Goal: Task Accomplishment & Management: Manage account settings

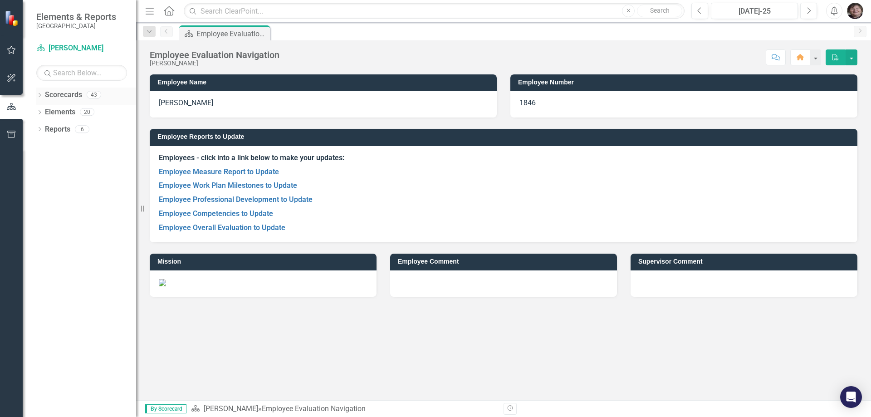
click at [40, 93] on icon "Dropdown" at bounding box center [39, 95] width 6 height 5
click at [44, 112] on icon "Dropdown" at bounding box center [44, 111] width 7 height 5
click at [52, 145] on icon "Dropdown" at bounding box center [53, 145] width 7 height 5
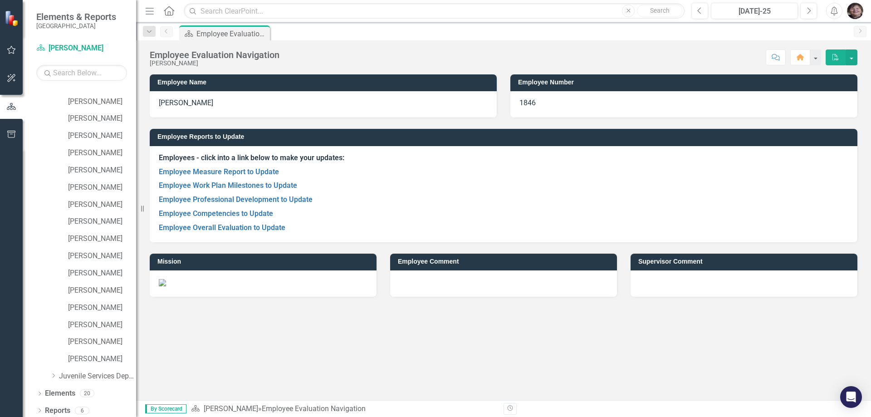
scroll to position [375, 0]
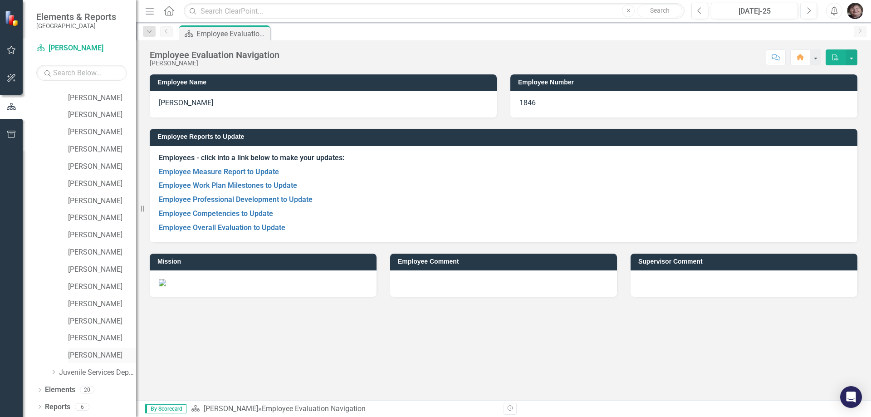
click at [88, 353] on link "[PERSON_NAME]" at bounding box center [102, 355] width 68 height 10
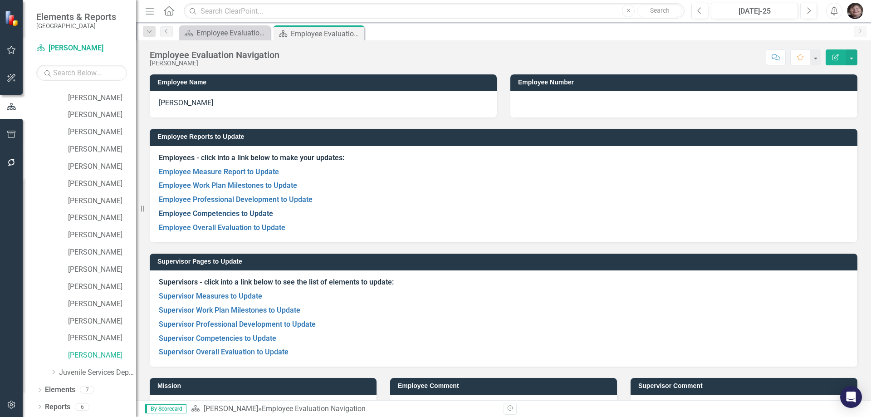
click at [241, 213] on link "Employee Competencies to Update" at bounding box center [216, 213] width 114 height 9
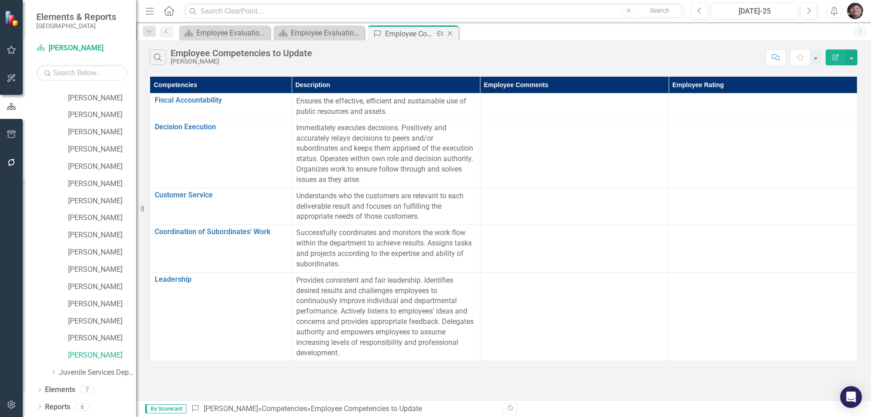
click at [448, 32] on icon "Close" at bounding box center [450, 33] width 9 height 7
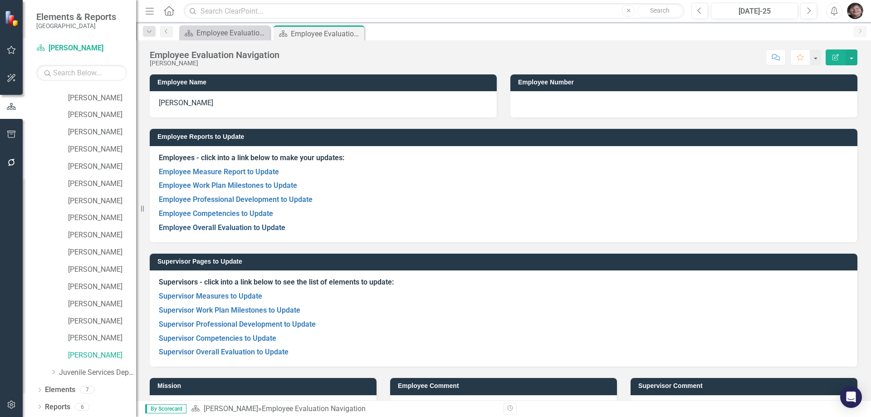
click at [233, 229] on link "Employee Overall Evaluation to Update" at bounding box center [222, 227] width 127 height 9
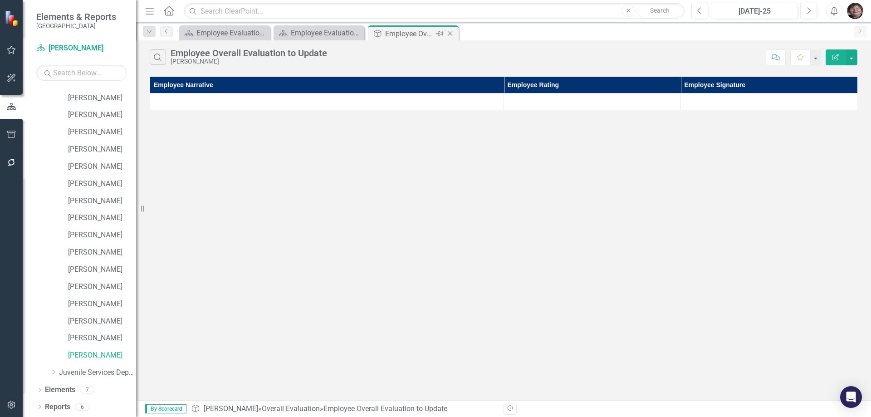
click at [451, 30] on icon "Close" at bounding box center [450, 33] width 9 height 7
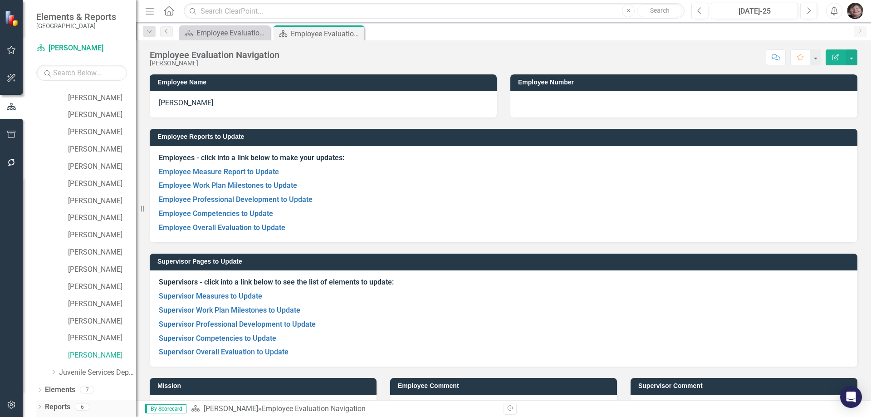
drag, startPoint x: 40, startPoint y: 404, endPoint x: 64, endPoint y: 399, distance: 24.6
click at [40, 405] on div "Dropdown" at bounding box center [39, 408] width 6 height 8
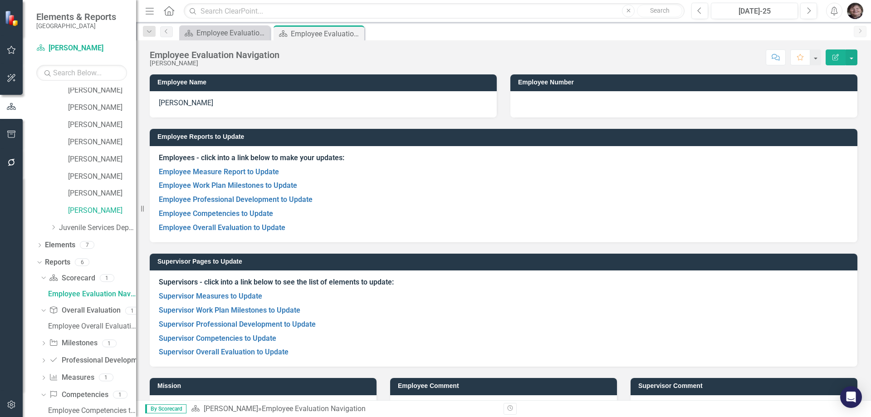
scroll to position [536, 0]
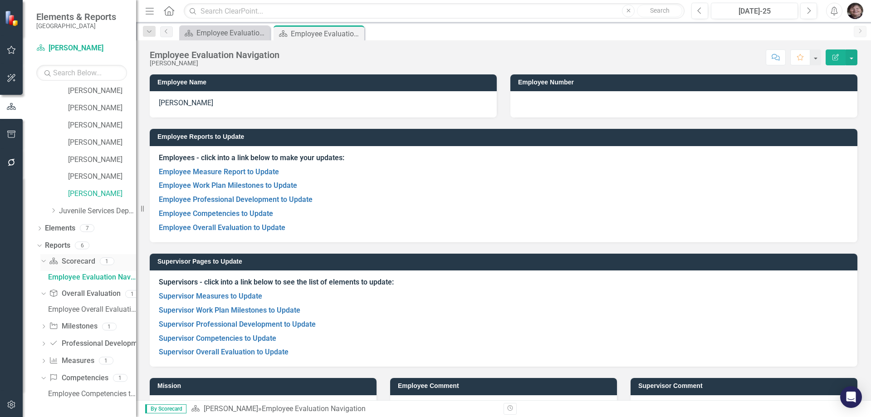
click at [73, 261] on link "Scorecard Scorecard" at bounding box center [72, 261] width 46 height 10
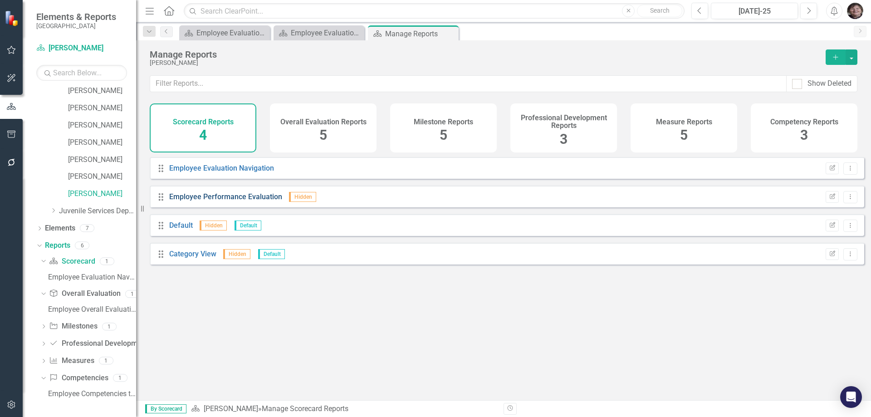
click at [221, 201] on link "Employee Performance Evaluation" at bounding box center [225, 196] width 113 height 9
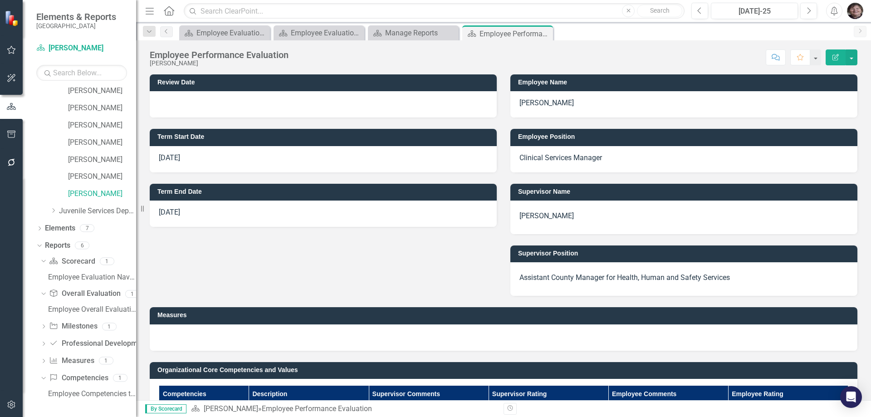
click at [257, 100] on div at bounding box center [323, 104] width 347 height 26
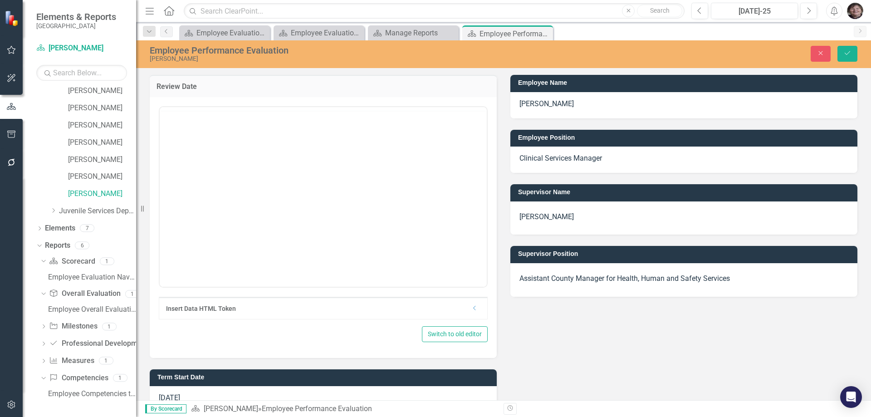
click at [201, 84] on h3 "Review Date" at bounding box center [323, 87] width 333 height 8
click at [186, 143] on body "{[o560776][custom93533]}" at bounding box center [323, 196] width 327 height 136
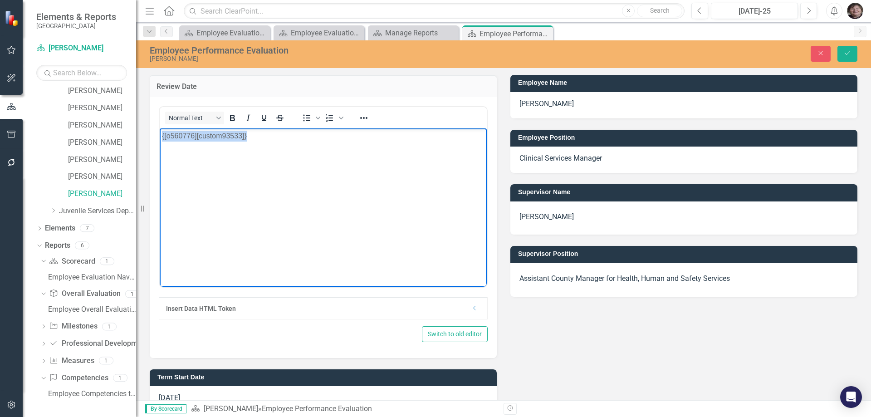
drag, startPoint x: 279, startPoint y: 142, endPoint x: 107, endPoint y: 115, distance: 174.8
click at [160, 128] on html "{[o560776][custom93533]}" at bounding box center [323, 196] width 327 height 136
click at [852, 53] on button "Save" at bounding box center [847, 54] width 20 height 16
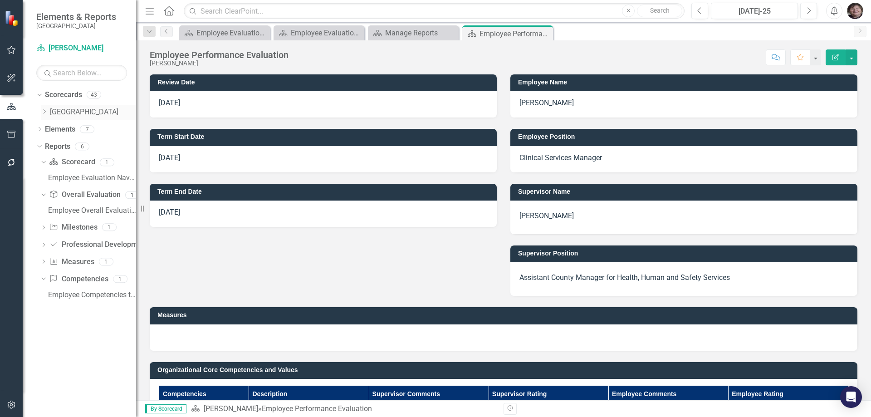
click at [44, 112] on icon "Dropdown" at bounding box center [44, 111] width 7 height 5
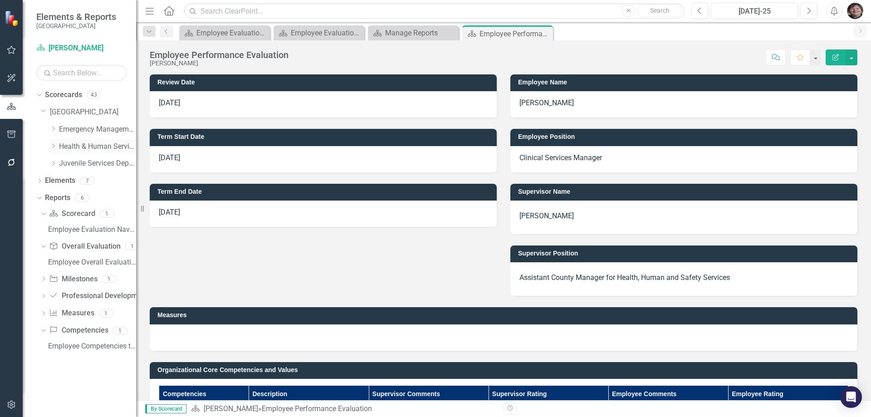
click at [54, 145] on icon at bounding box center [54, 146] width 2 height 5
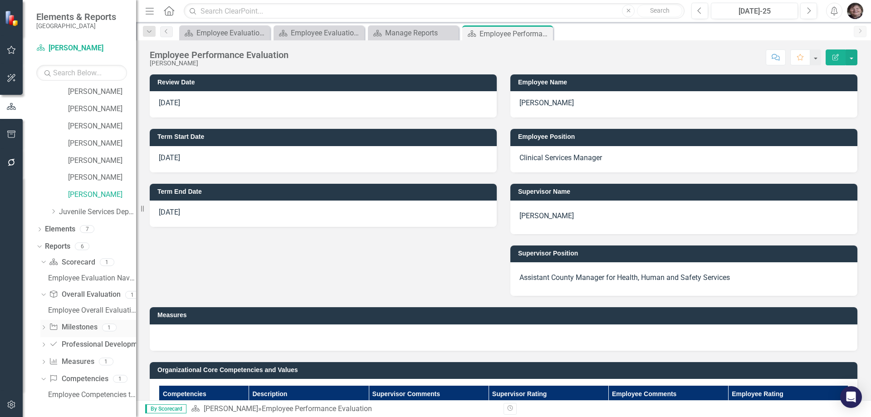
scroll to position [536, 0]
click at [77, 193] on link "[PERSON_NAME]" at bounding box center [102, 194] width 68 height 10
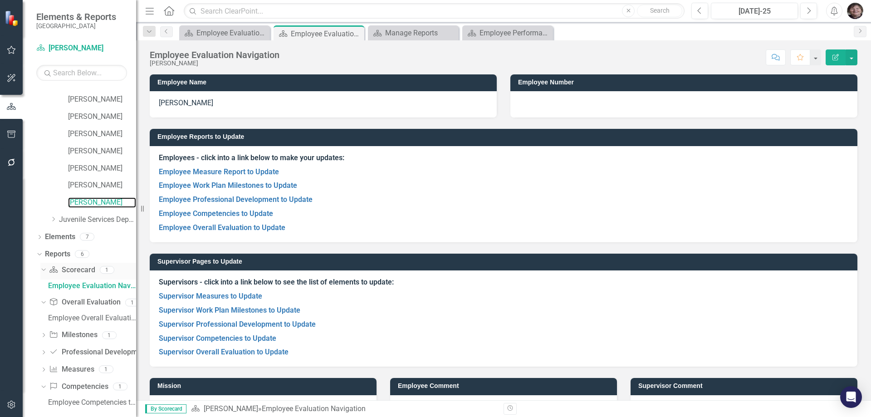
scroll to position [536, 0]
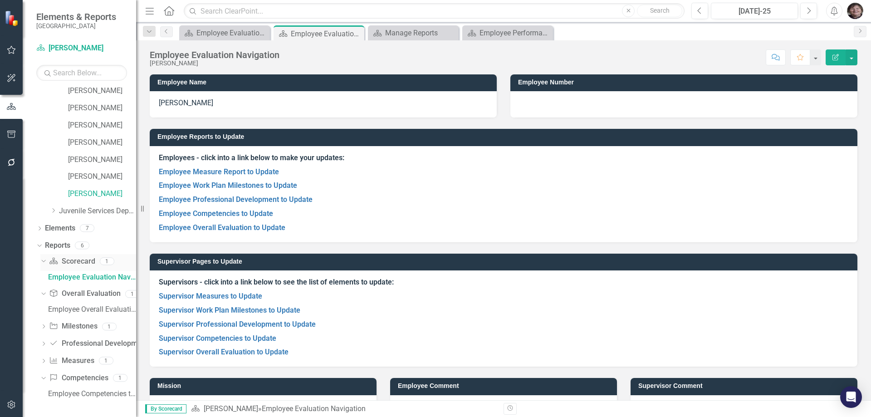
click at [64, 262] on link "Scorecard Scorecard" at bounding box center [72, 261] width 46 height 10
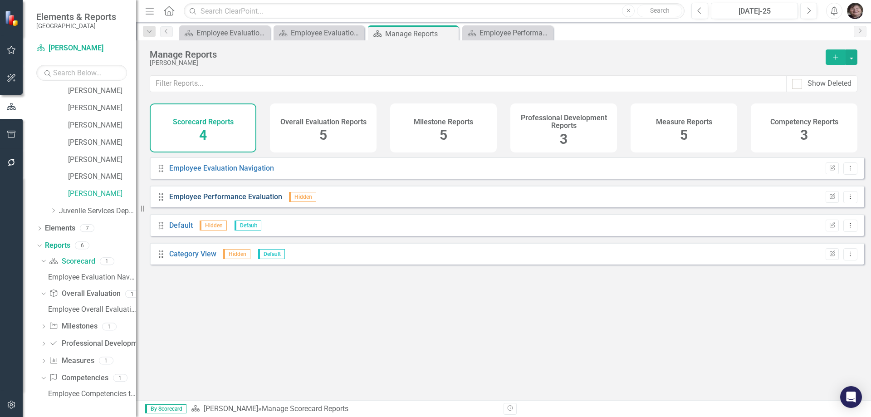
click at [224, 201] on link "Employee Performance Evaluation" at bounding box center [225, 196] width 113 height 9
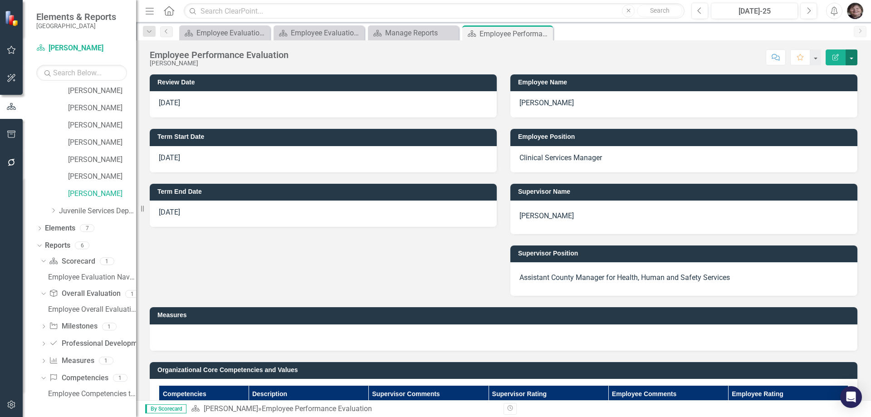
click at [850, 57] on button "button" at bounding box center [852, 57] width 12 height 16
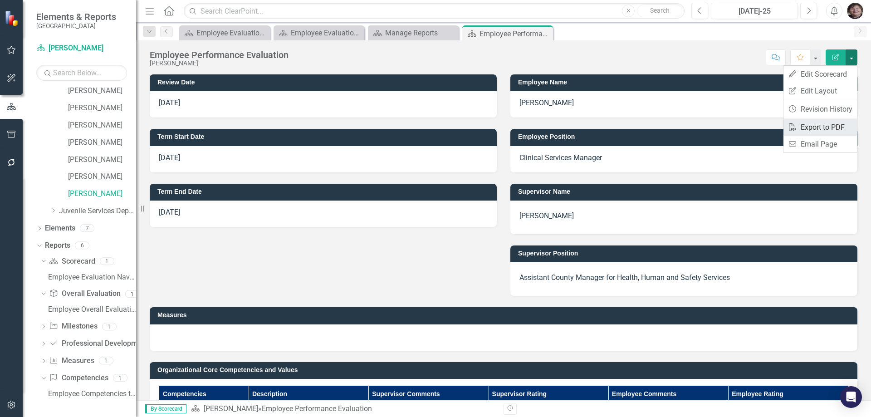
click at [820, 129] on link "PDF Export to PDF" at bounding box center [819, 127] width 73 height 17
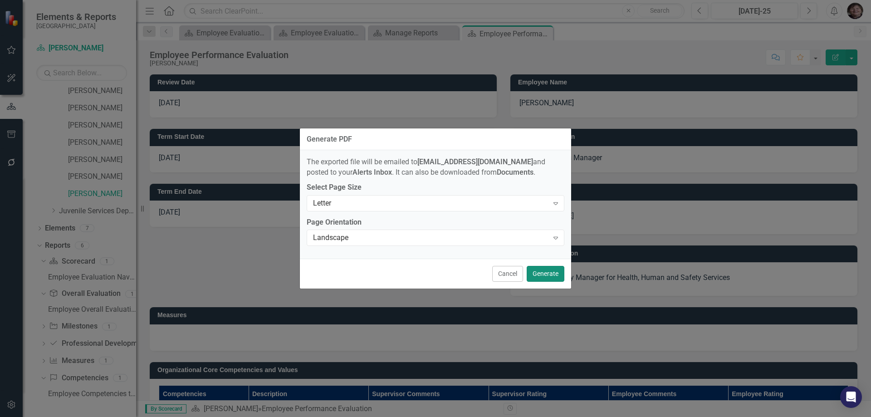
drag, startPoint x: 548, startPoint y: 272, endPoint x: 557, endPoint y: 285, distance: 15.6
click at [548, 272] on button "Generate" at bounding box center [546, 274] width 38 height 16
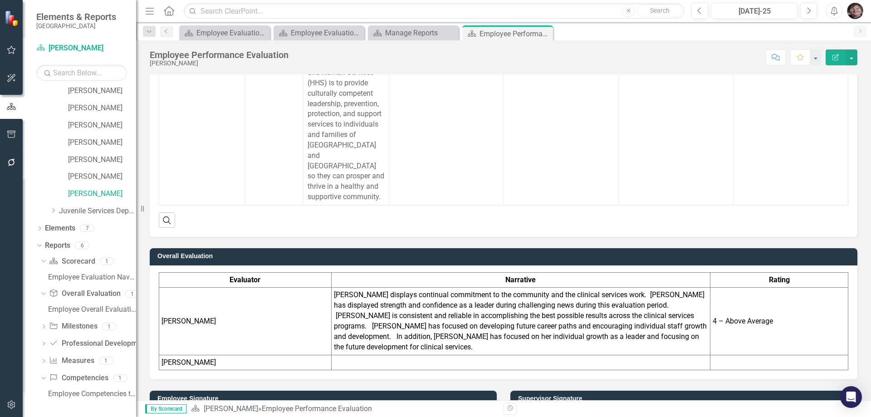
scroll to position [831, 0]
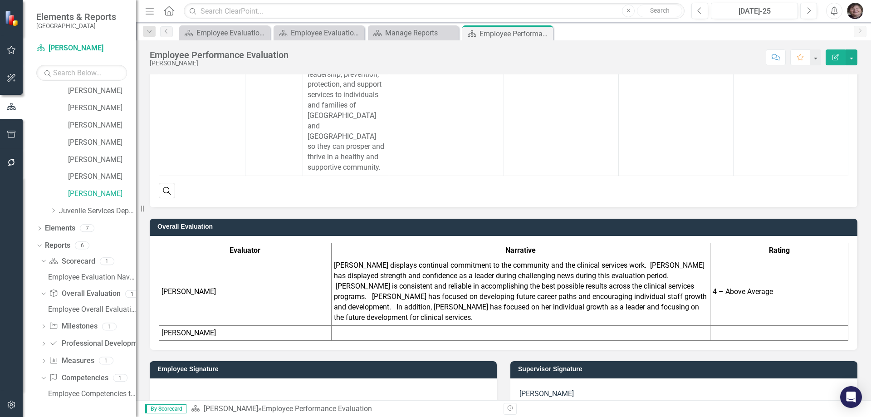
click at [253, 378] on div at bounding box center [323, 391] width 347 height 26
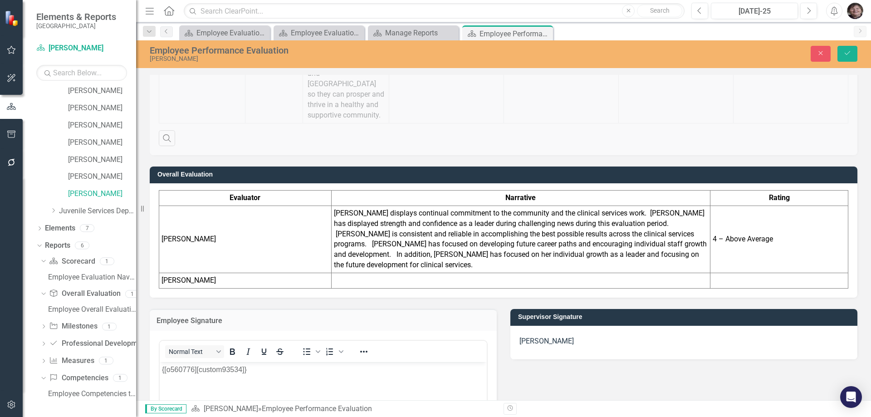
scroll to position [1012, 0]
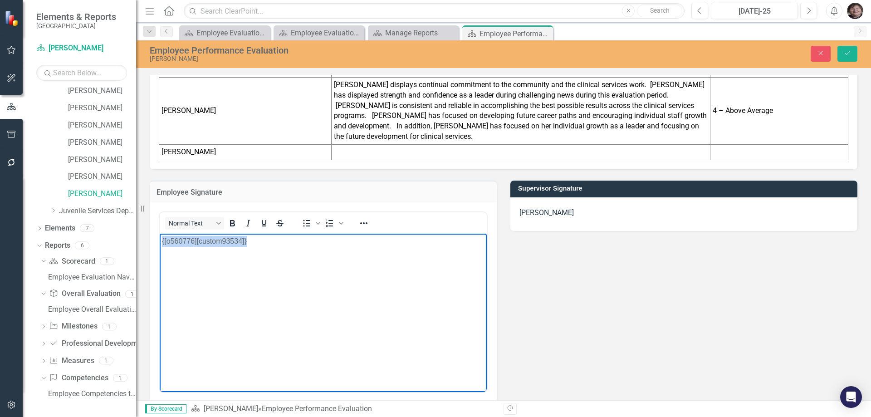
drag, startPoint x: 261, startPoint y: 242, endPoint x: 294, endPoint y: 439, distance: 199.6
click at [160, 234] on html "{[o560776][custom93534]}" at bounding box center [323, 302] width 327 height 136
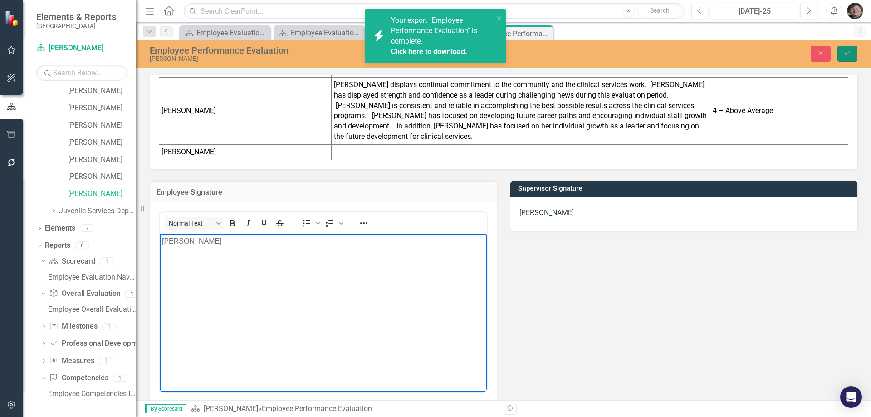
click at [851, 55] on button "Save" at bounding box center [847, 54] width 20 height 16
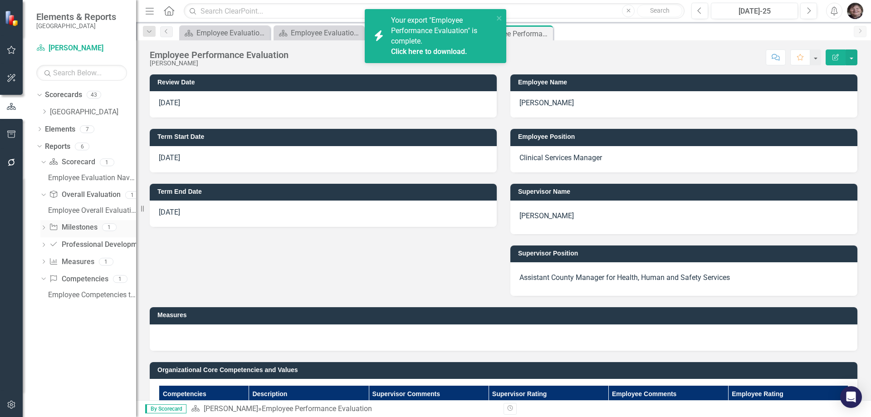
scroll to position [0, 0]
click at [71, 163] on link "Scorecard Scorecard" at bounding box center [72, 162] width 46 height 10
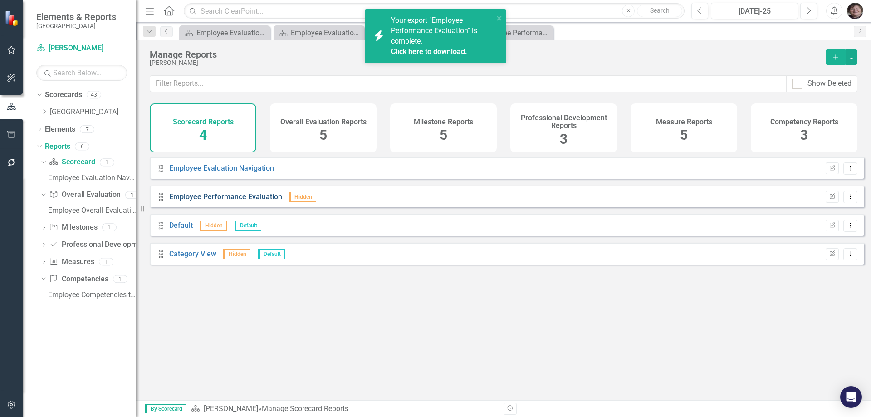
click at [250, 201] on link "Employee Performance Evaluation" at bounding box center [225, 196] width 113 height 9
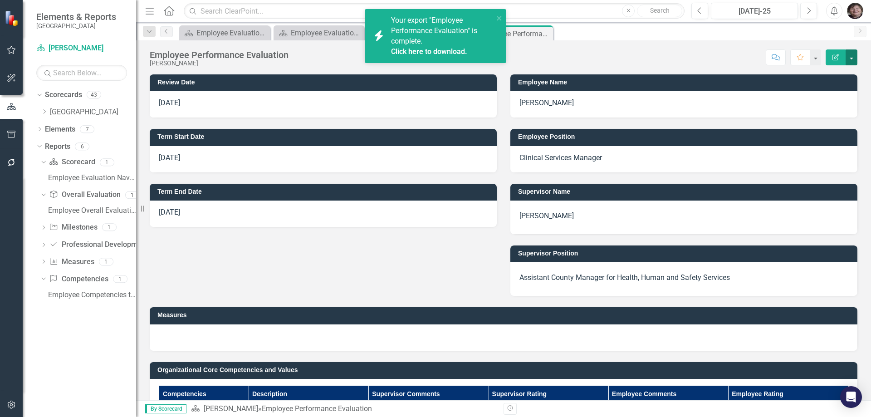
click at [850, 59] on button "button" at bounding box center [852, 57] width 12 height 16
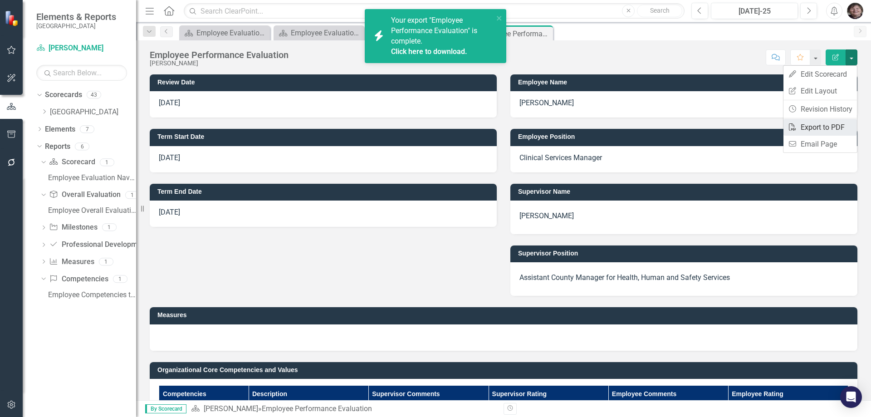
click at [810, 127] on link "PDF Export to PDF" at bounding box center [819, 127] width 73 height 17
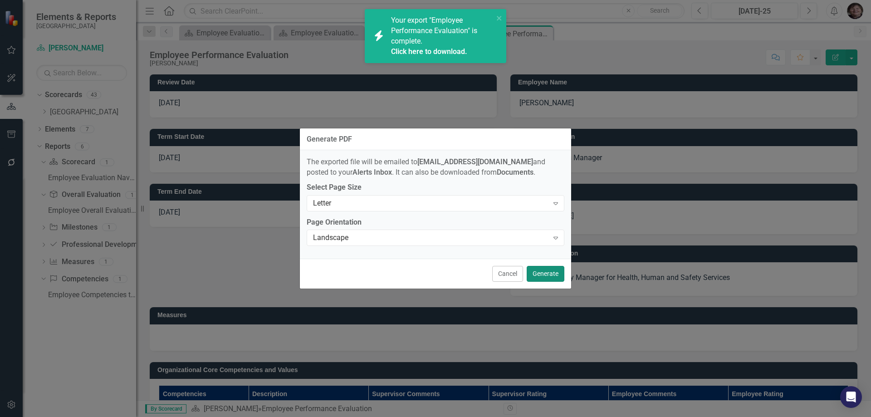
drag, startPoint x: 539, startPoint y: 271, endPoint x: 475, endPoint y: 144, distance: 141.6
click at [539, 271] on button "Generate" at bounding box center [546, 274] width 38 height 16
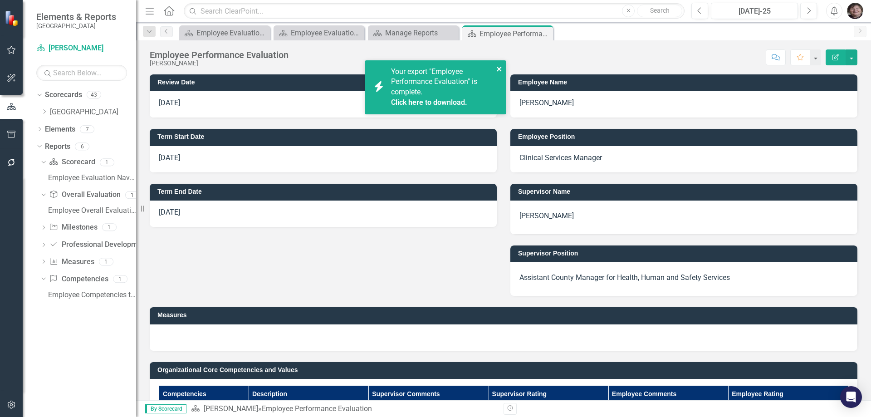
click at [497, 66] on icon "close" at bounding box center [499, 68] width 6 height 7
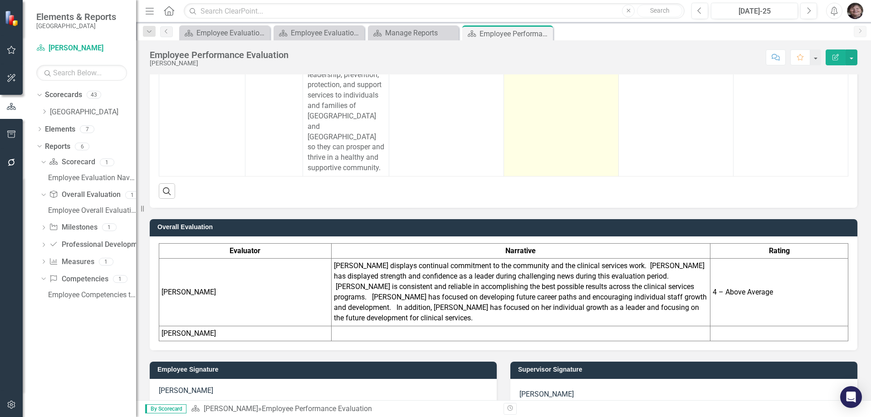
scroll to position [831, 0]
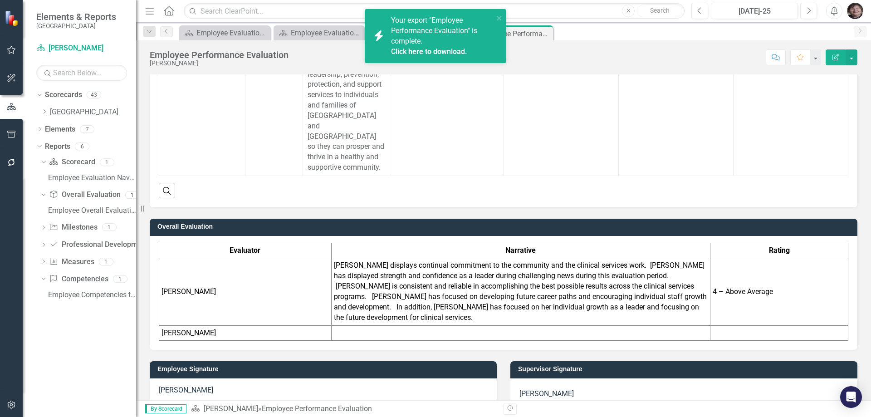
click at [446, 53] on link "Click here to download." at bounding box center [429, 51] width 76 height 9
